Goal: Information Seeking & Learning: Find specific fact

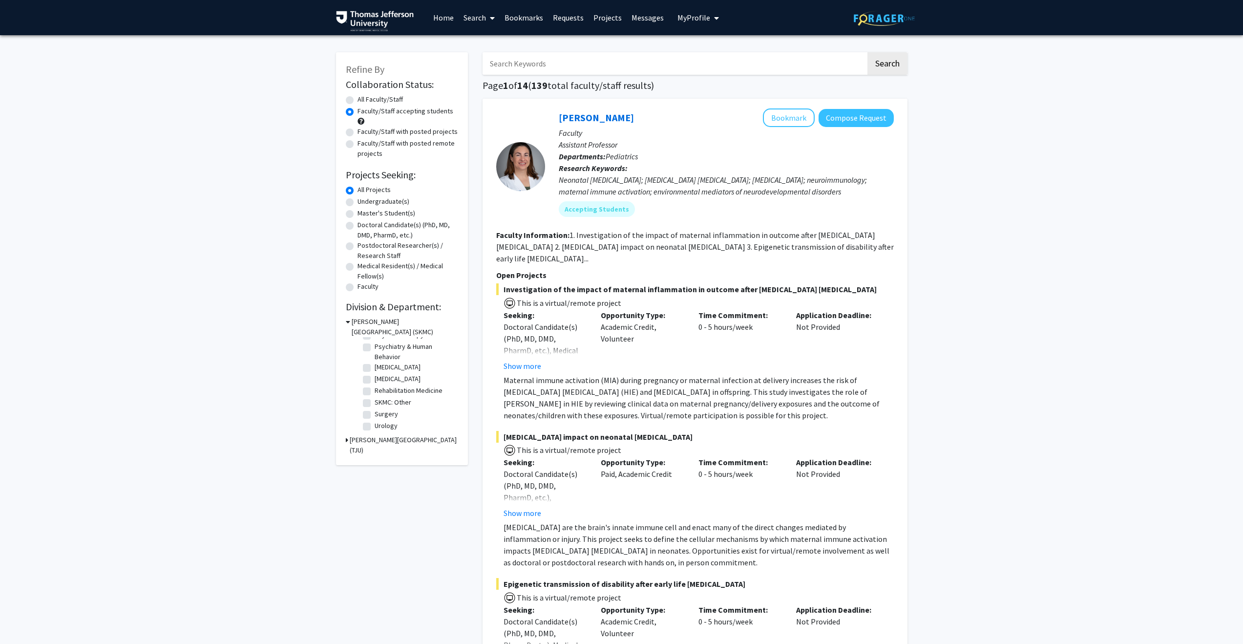
click at [547, 68] on input "Search Keywords" at bounding box center [675, 63] width 384 height 22
click at [375, 345] on label "(Select All)" at bounding box center [390, 345] width 31 height 10
click at [375, 345] on input "(Select All)" at bounding box center [378, 343] width 6 height 6
checkbox input "true"
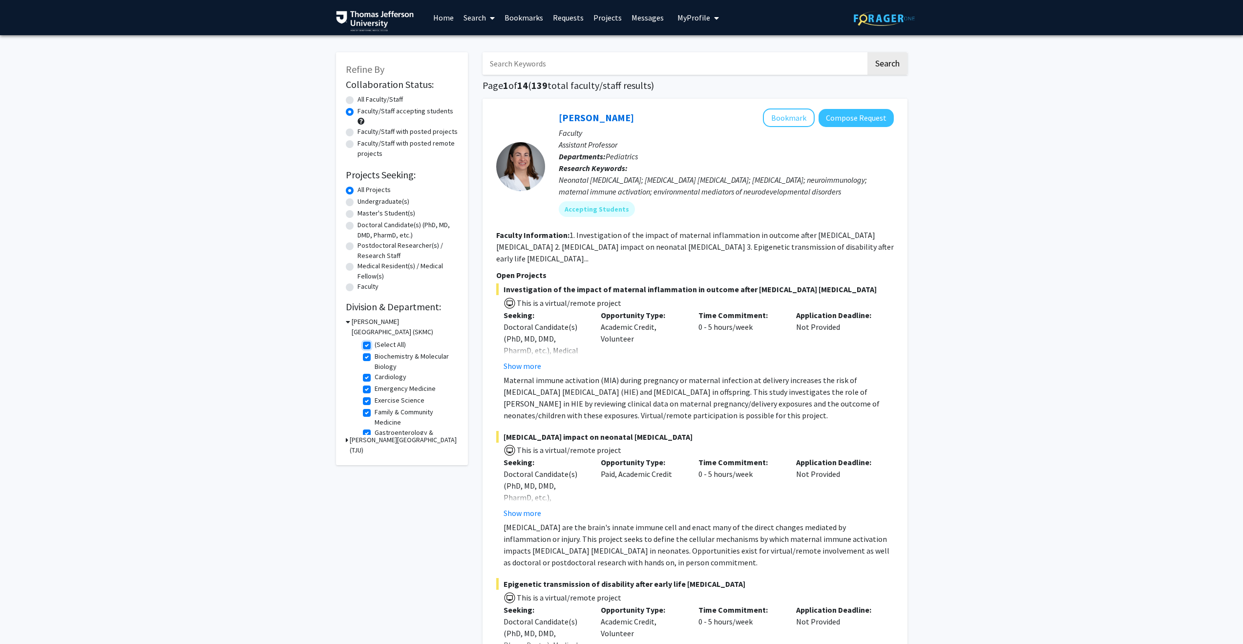
checkbox input "true"
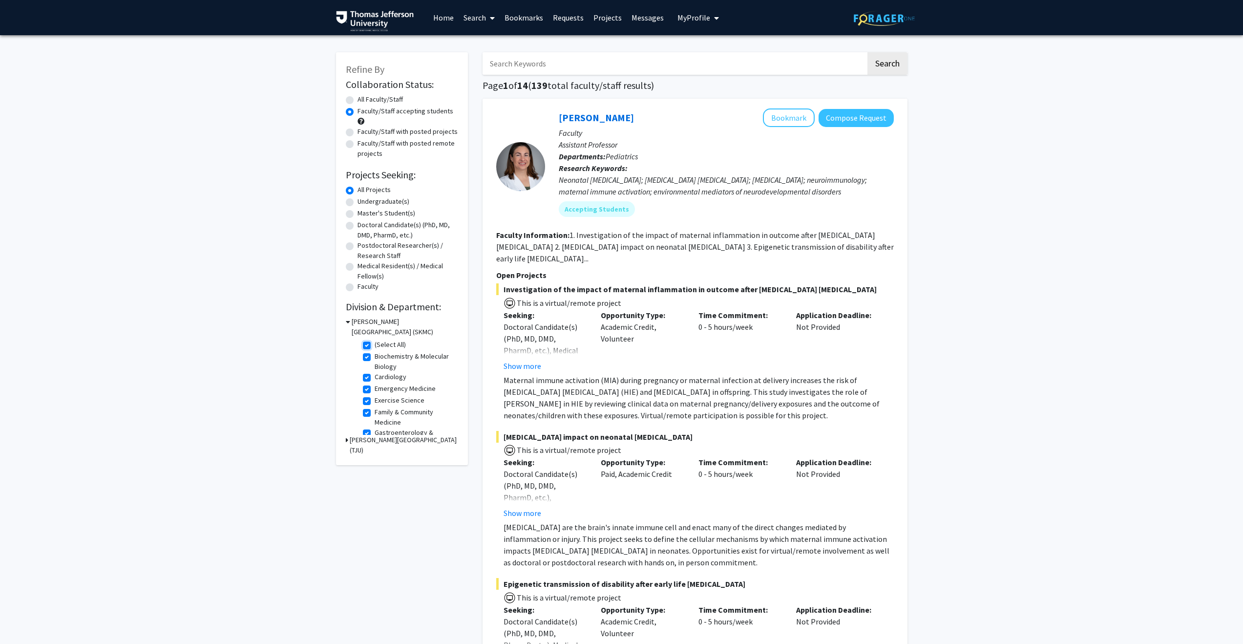
checkbox input "true"
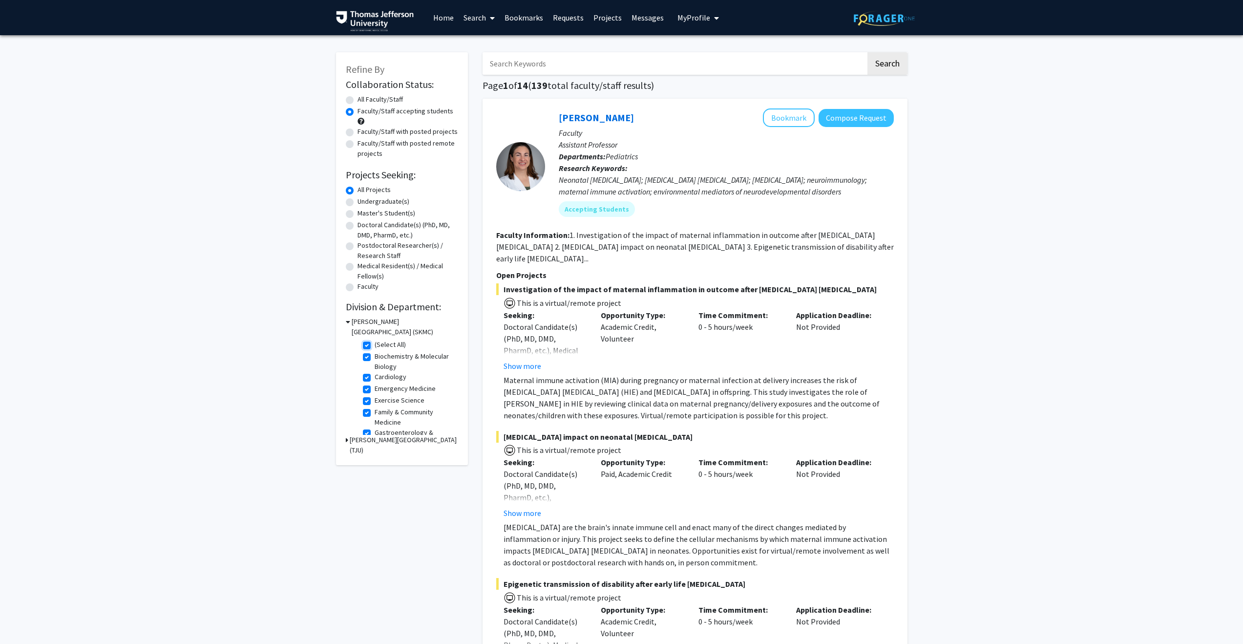
checkbox input "true"
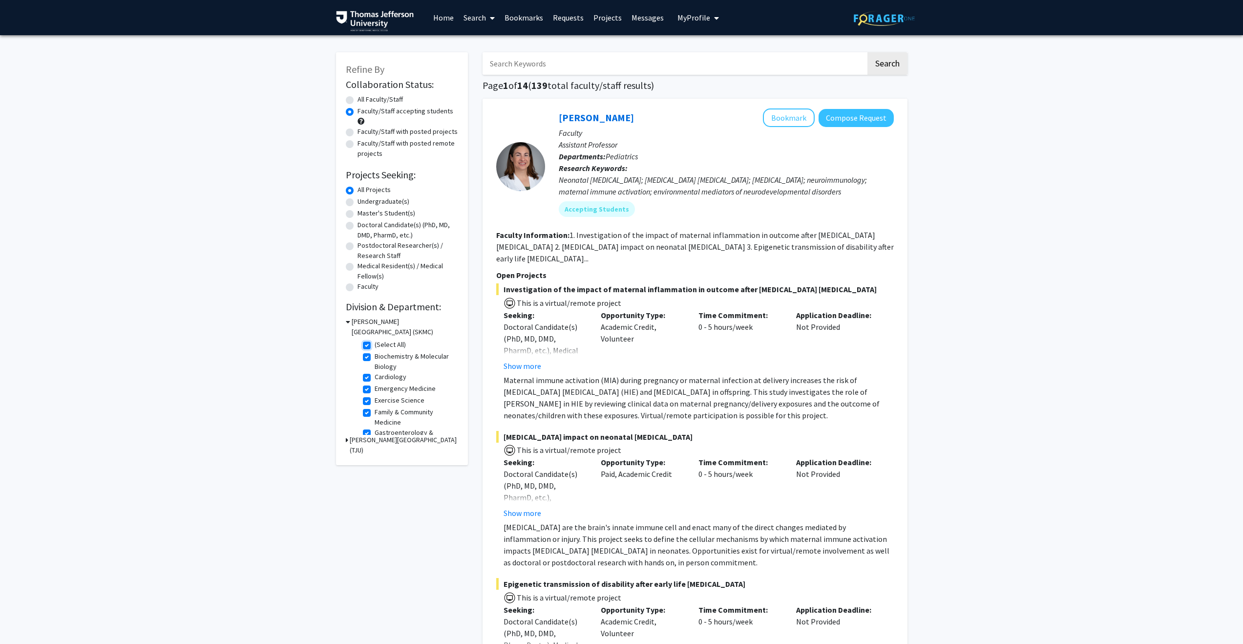
checkbox input "true"
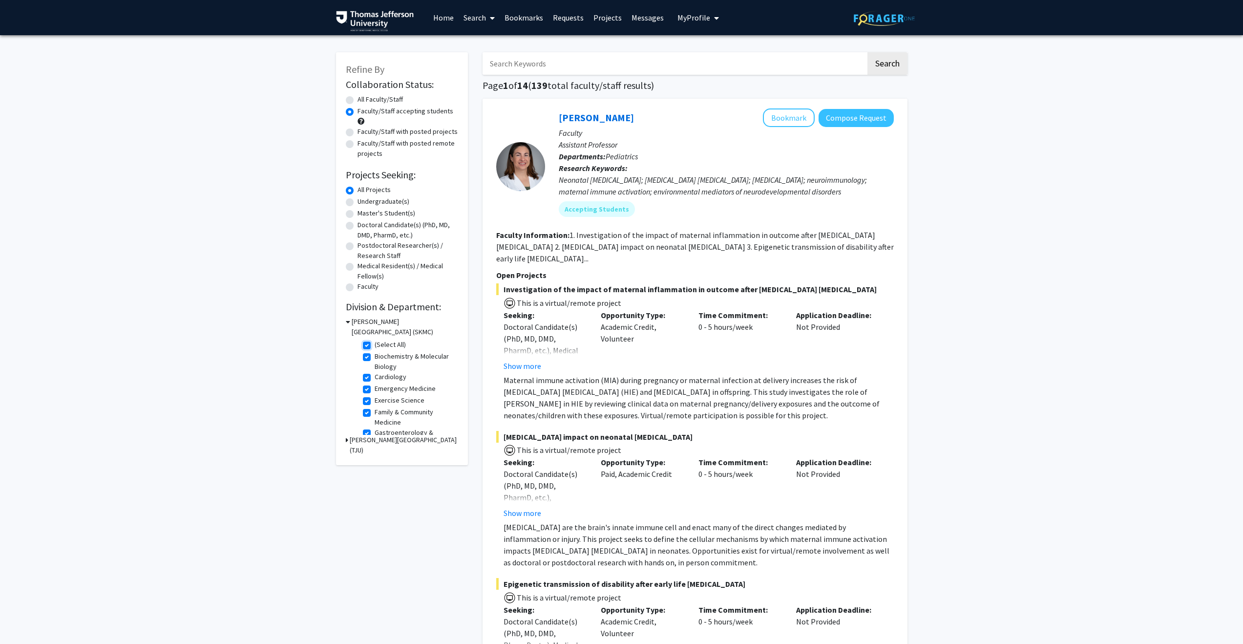
checkbox input "true"
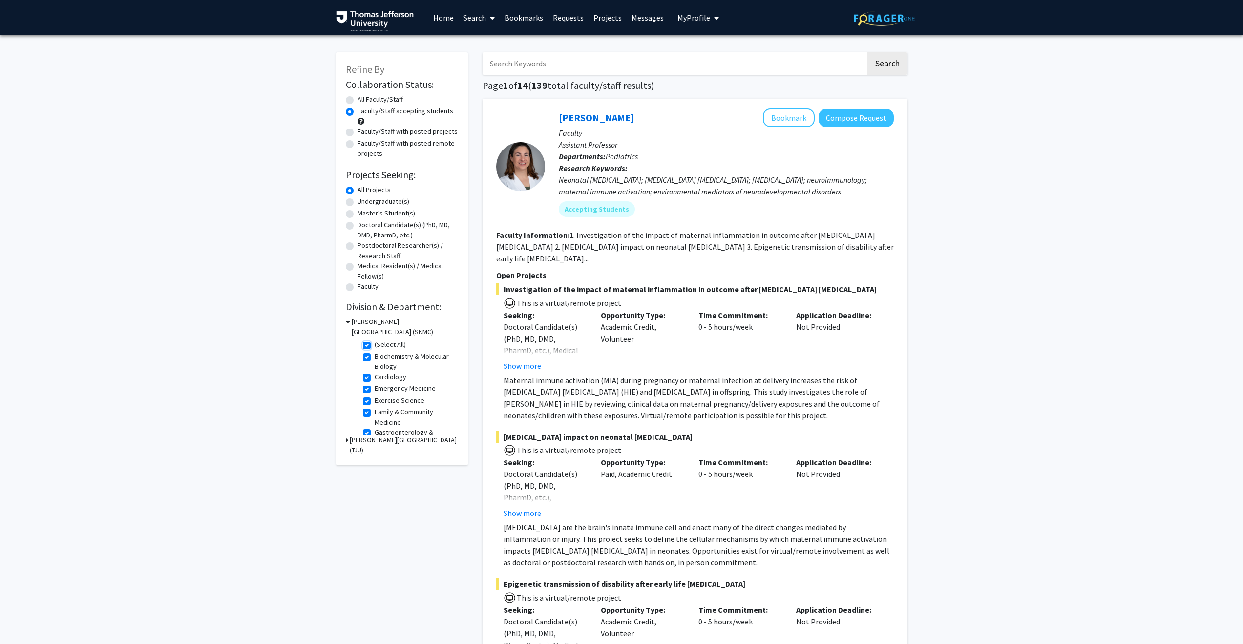
checkbox input "true"
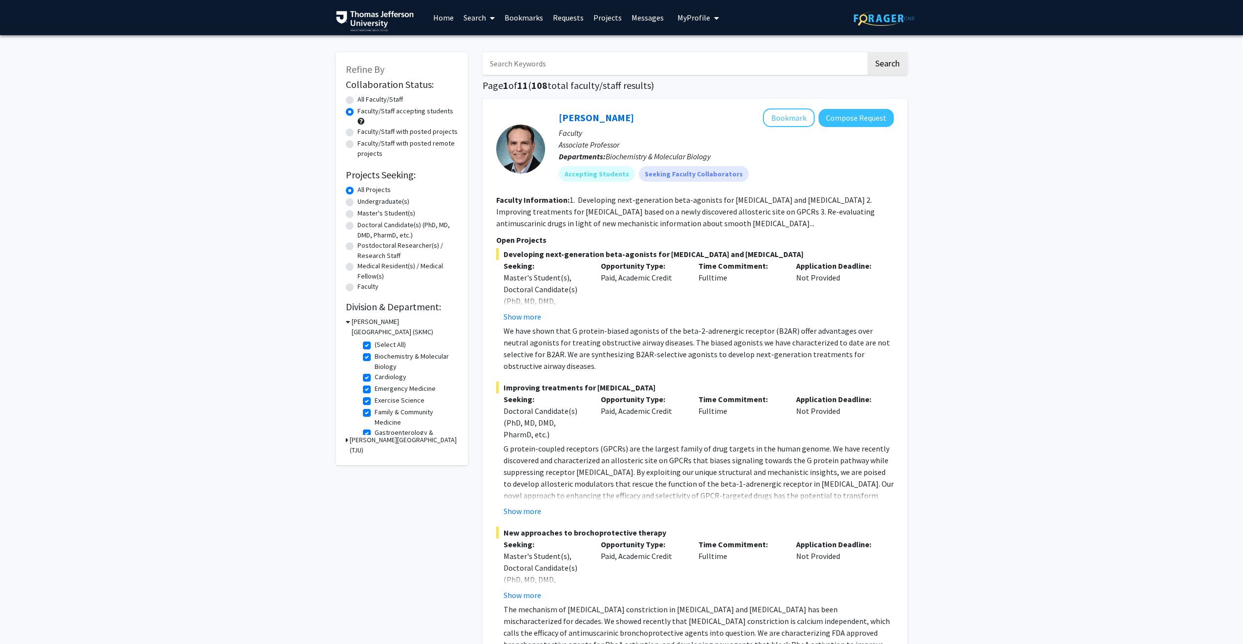
click at [375, 345] on label "(Select All)" at bounding box center [390, 345] width 31 height 10
click at [375, 345] on input "(Select All)" at bounding box center [378, 343] width 6 height 6
checkbox input "false"
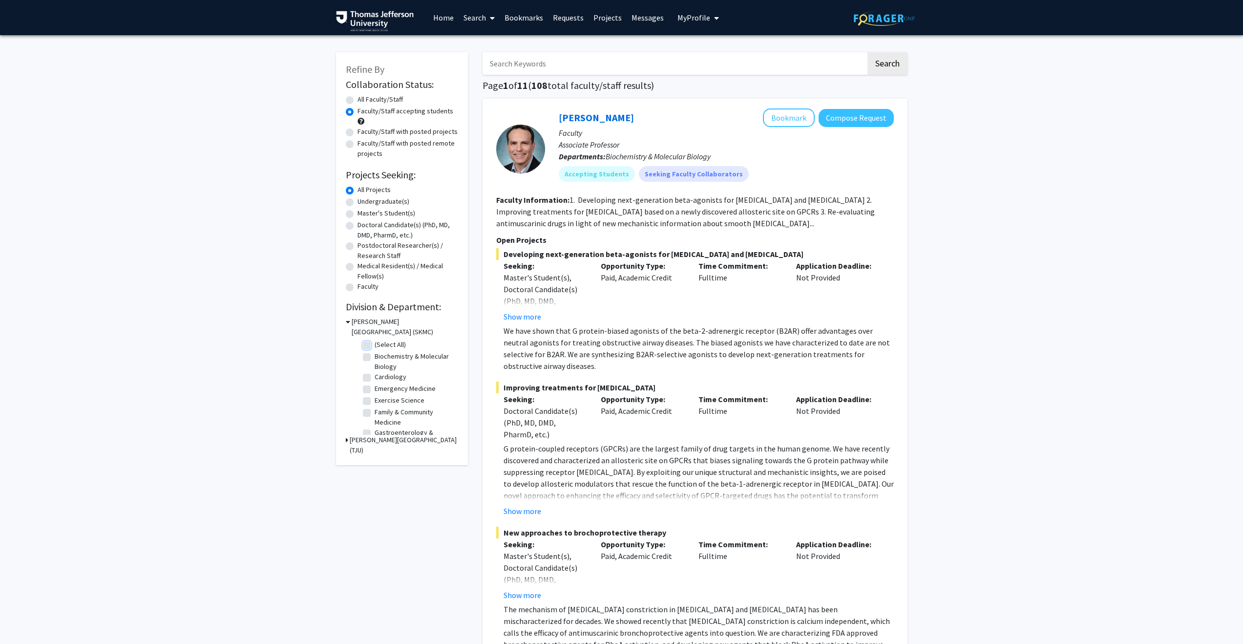
checkbox input "false"
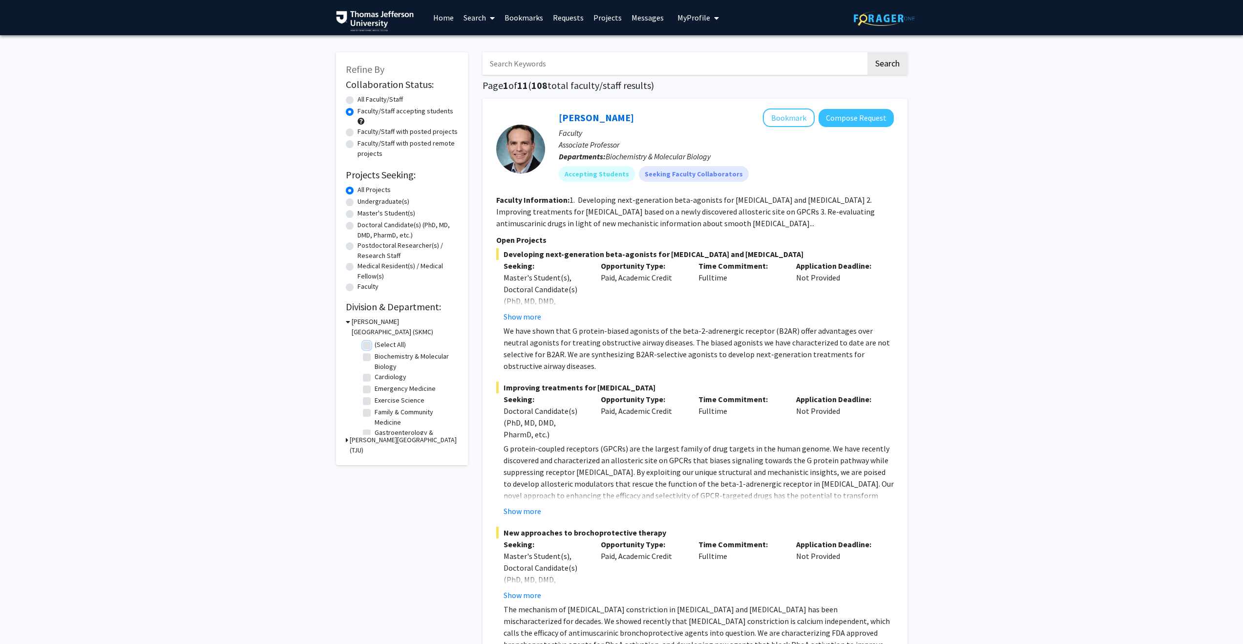
checkbox input "false"
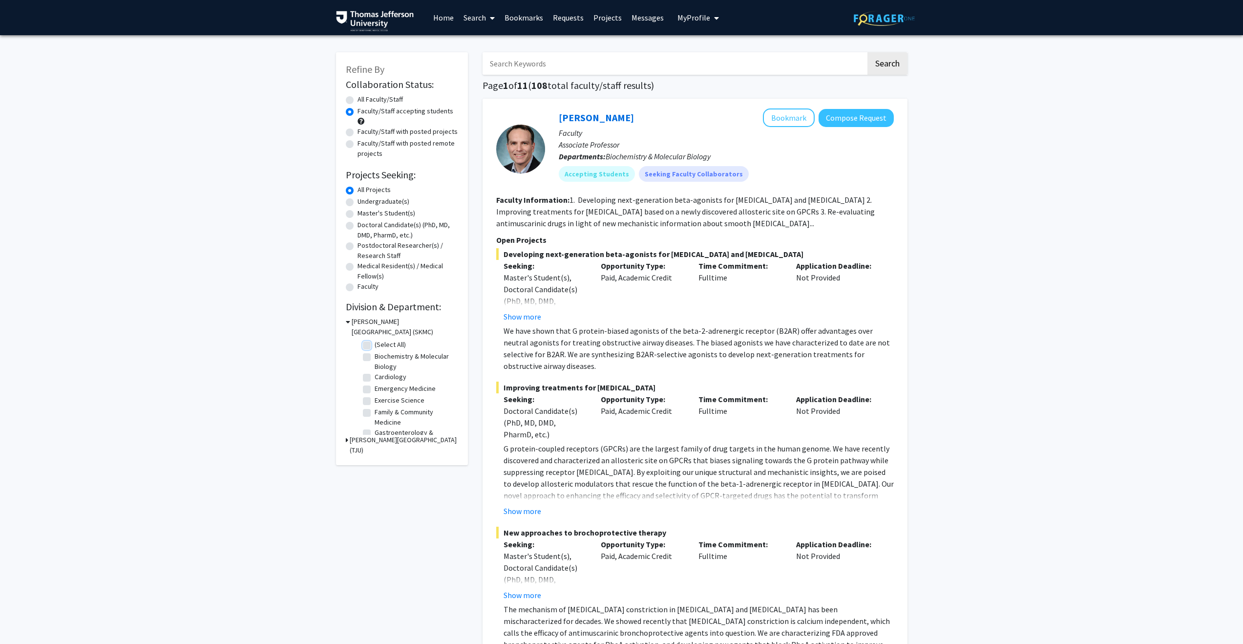
checkbox input "false"
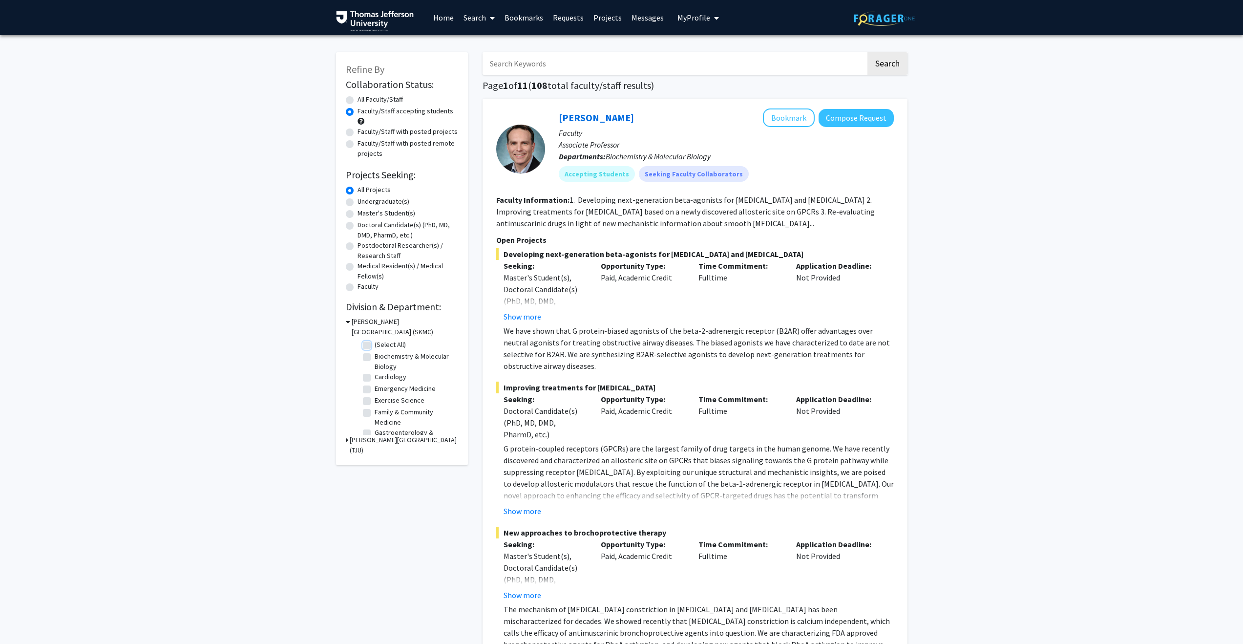
checkbox input "false"
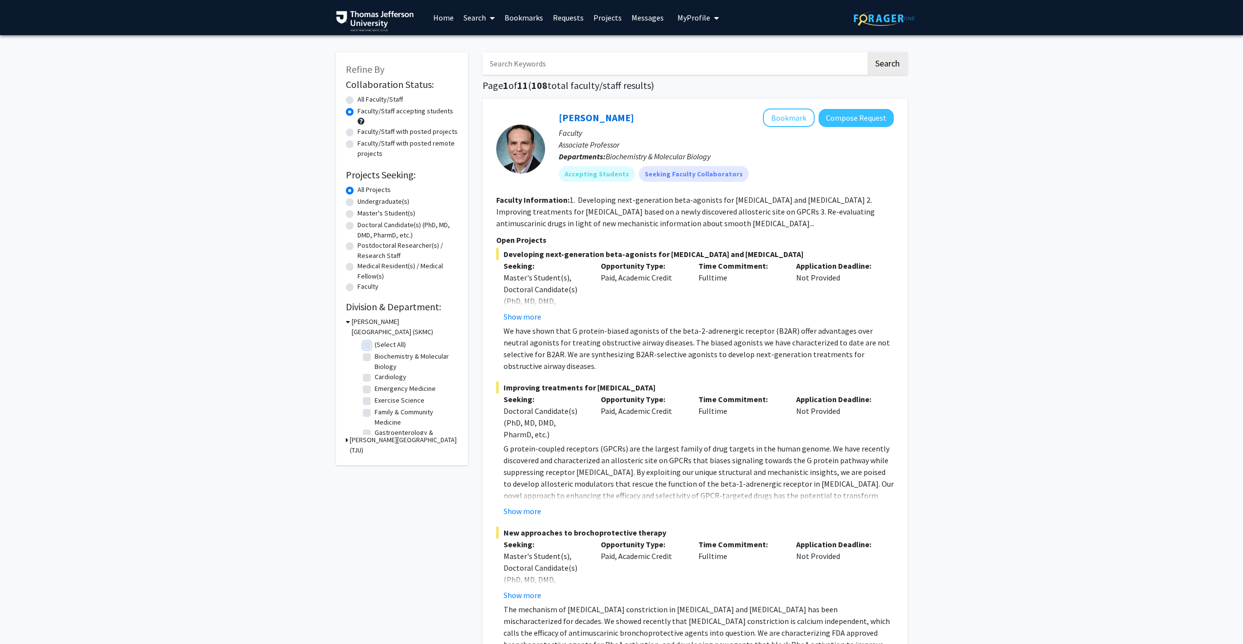
checkbox input "false"
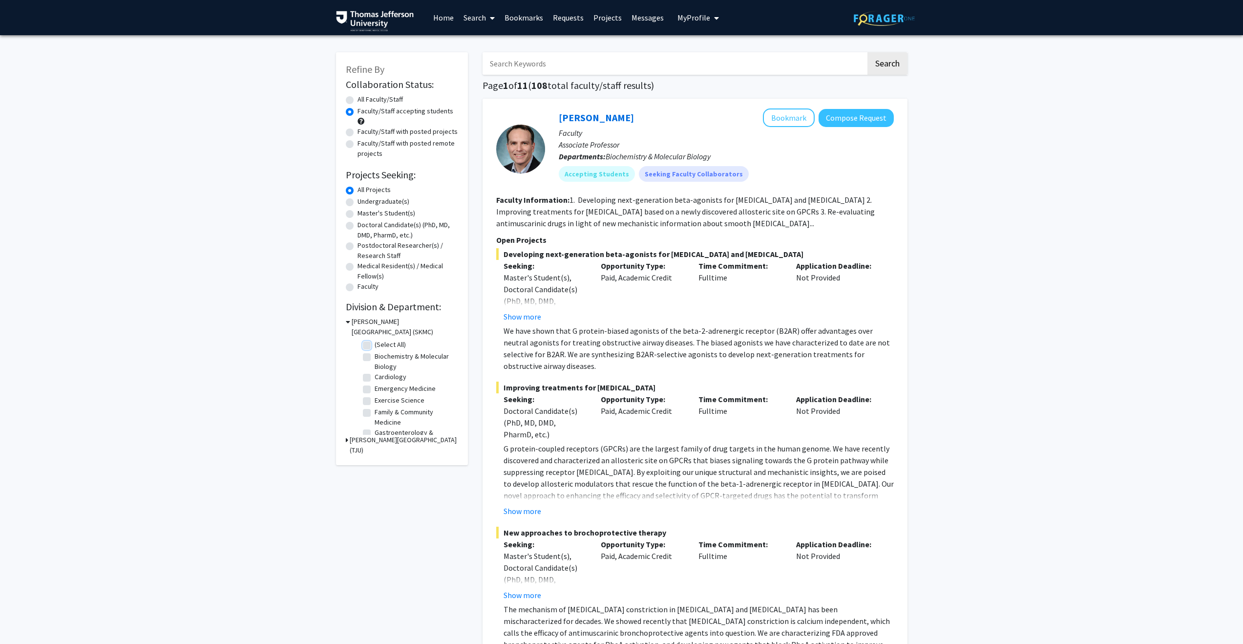
checkbox input "false"
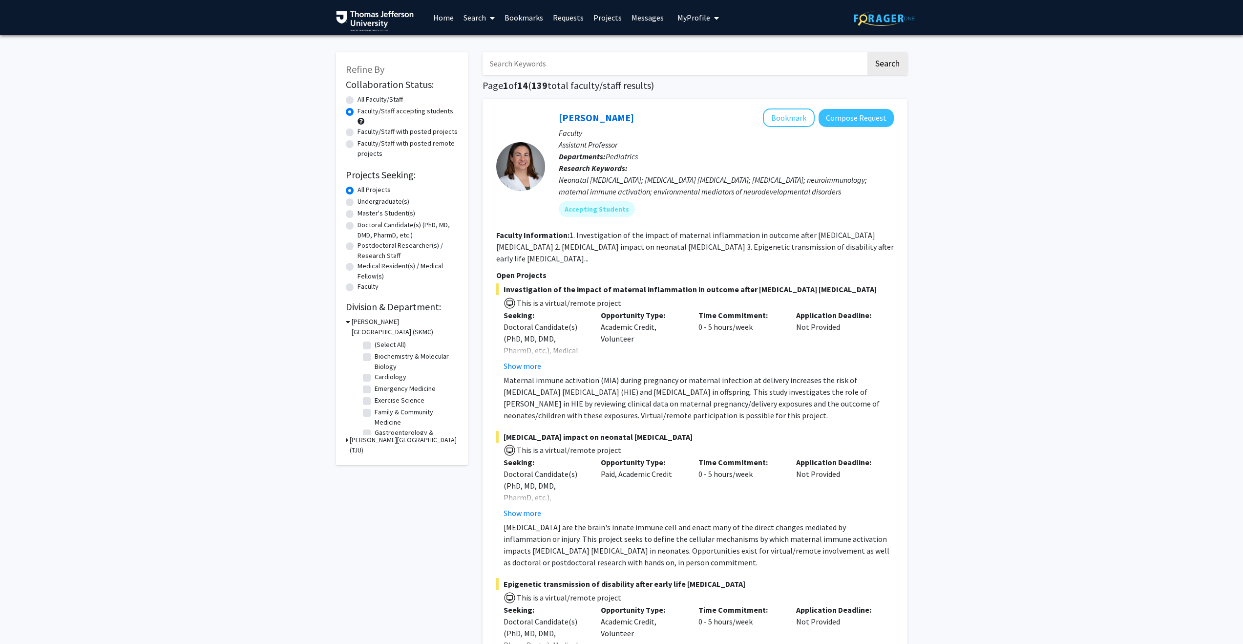
drag, startPoint x: 514, startPoint y: 63, endPoint x: 523, endPoint y: 62, distance: 8.8
click at [516, 62] on input "Search Keywords" at bounding box center [675, 63] width 384 height 22
type input "[MEDICAL_DATA]"
click at [612, 52] on button "Search" at bounding box center [888, 63] width 40 height 22
radio input "true"
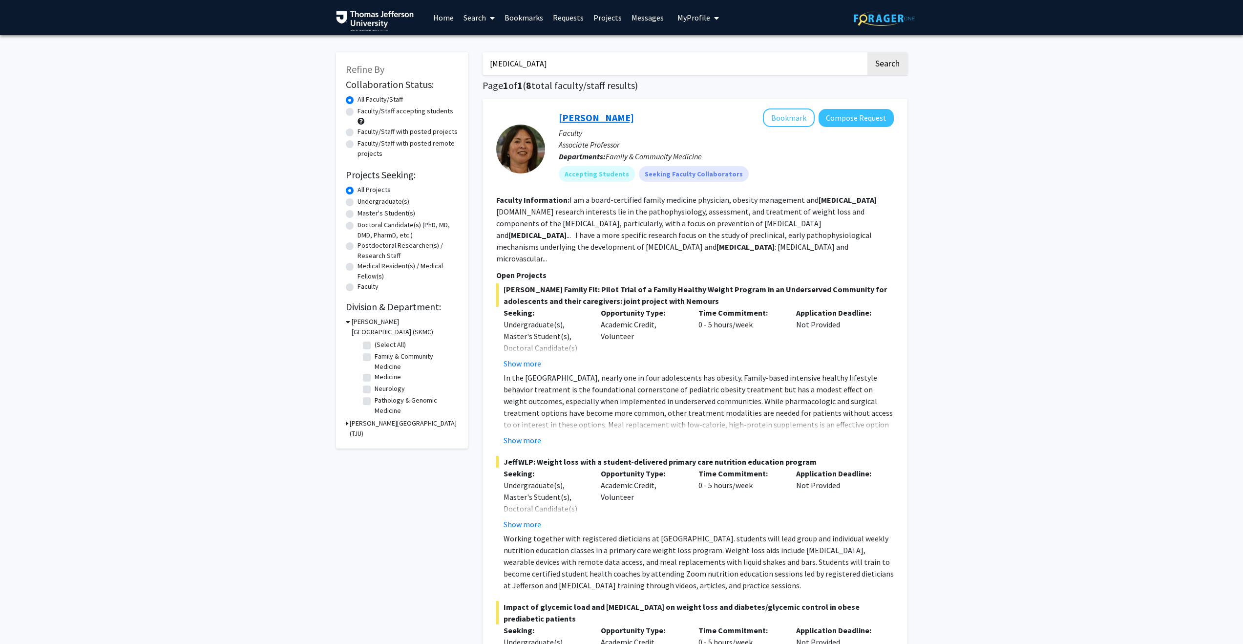
drag, startPoint x: 620, startPoint y: 116, endPoint x: 558, endPoint y: 121, distance: 62.3
click at [559, 121] on div "[PERSON_NAME] Bookmark Compose Request" at bounding box center [726, 117] width 335 height 19
copy link "[PERSON_NAME]"
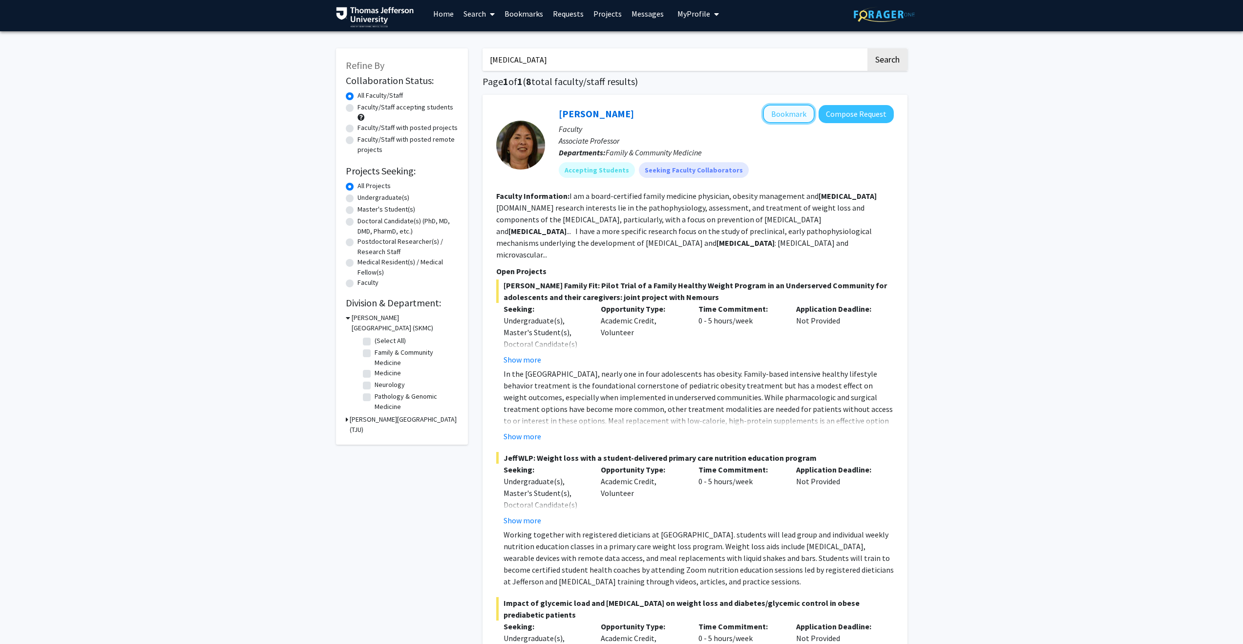
click at [612, 116] on button "Bookmark" at bounding box center [789, 114] width 52 height 19
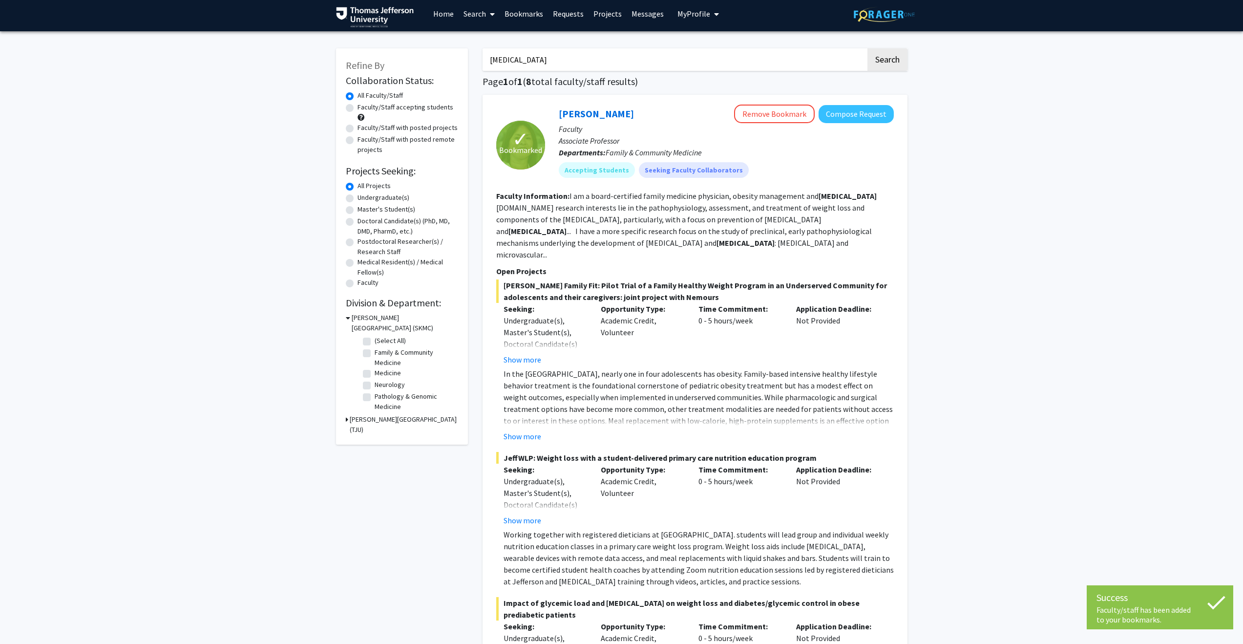
click at [518, 18] on link "Bookmarks" at bounding box center [524, 14] width 48 height 34
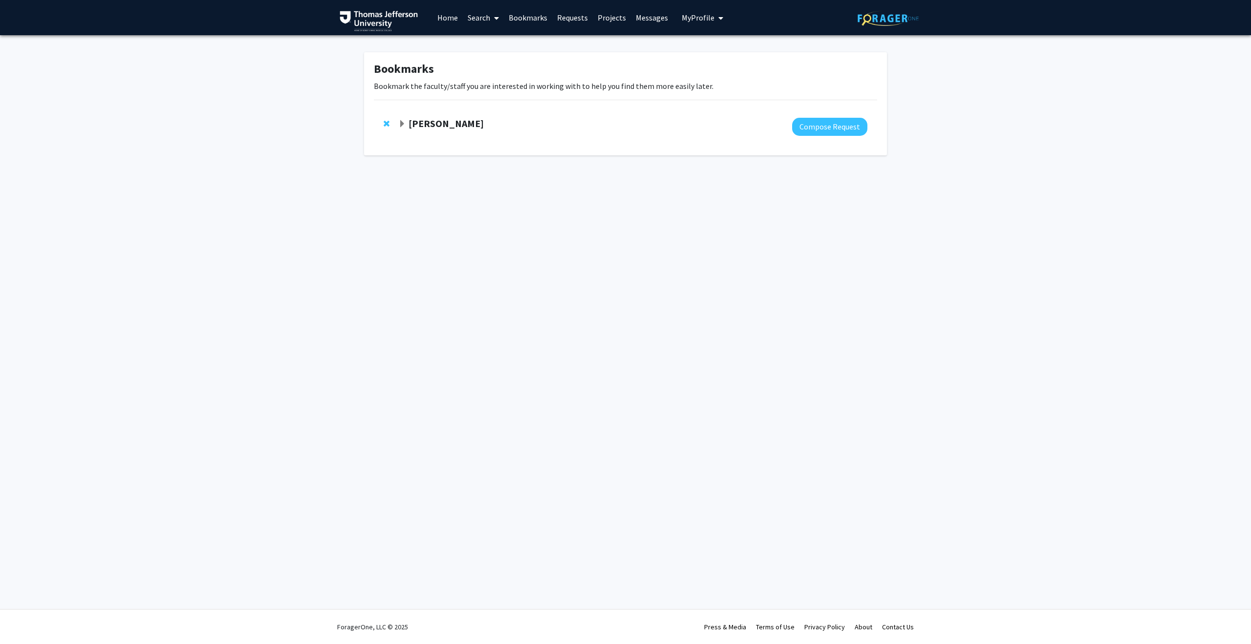
click at [421, 125] on strong "[PERSON_NAME]" at bounding box center [445, 123] width 75 height 12
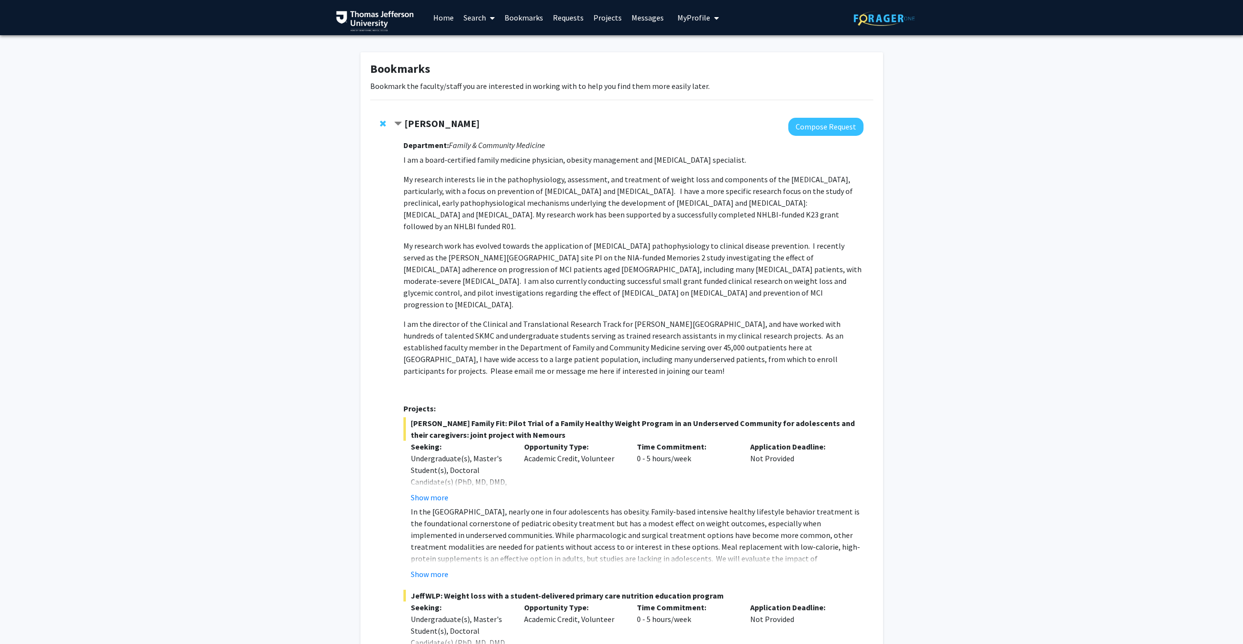
click at [418, 127] on strong "[PERSON_NAME]" at bounding box center [442, 123] width 75 height 12
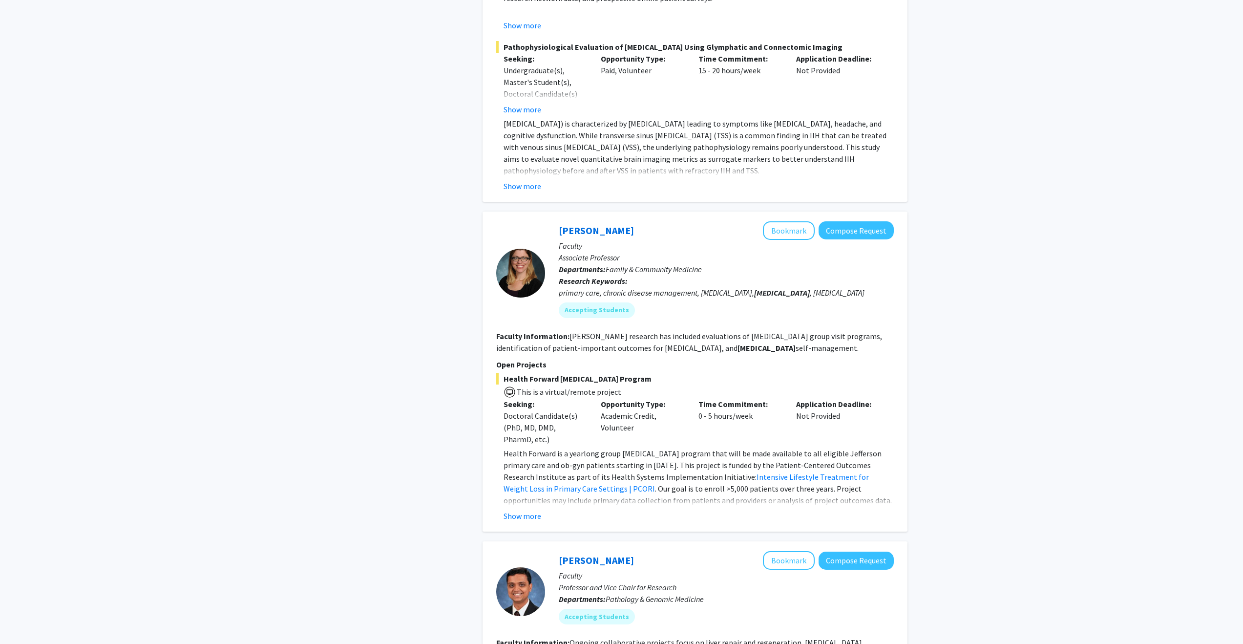
scroll to position [2399, 0]
